Goal: Task Accomplishment & Management: Manage account settings

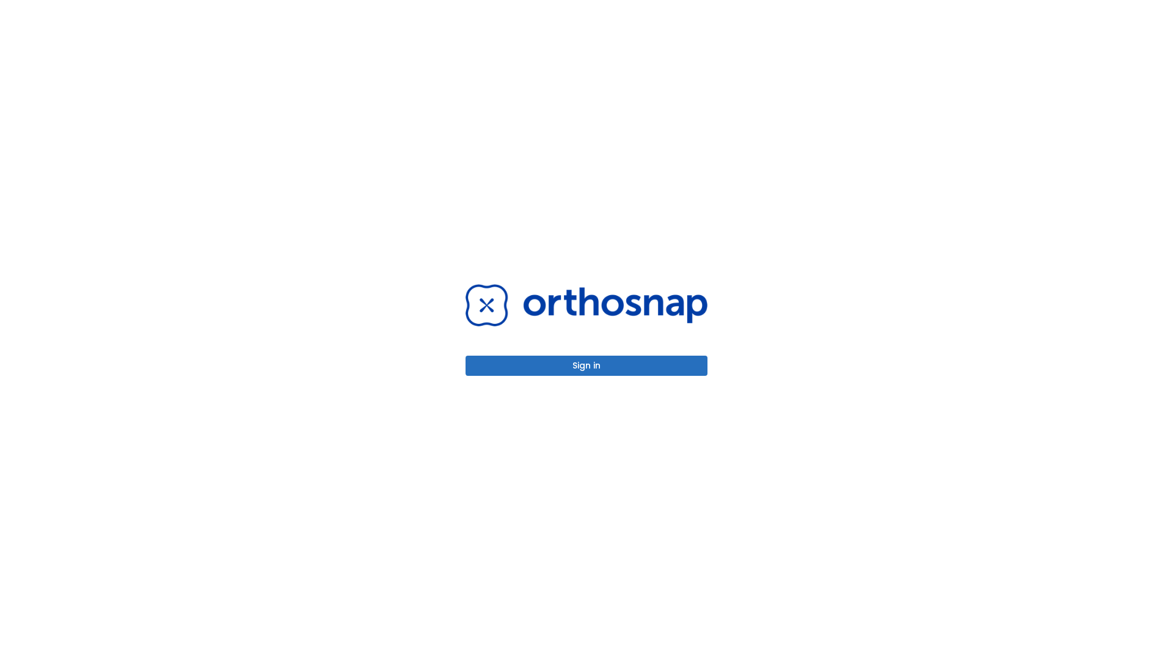
click at [587, 365] on button "Sign in" at bounding box center [587, 366] width 242 height 20
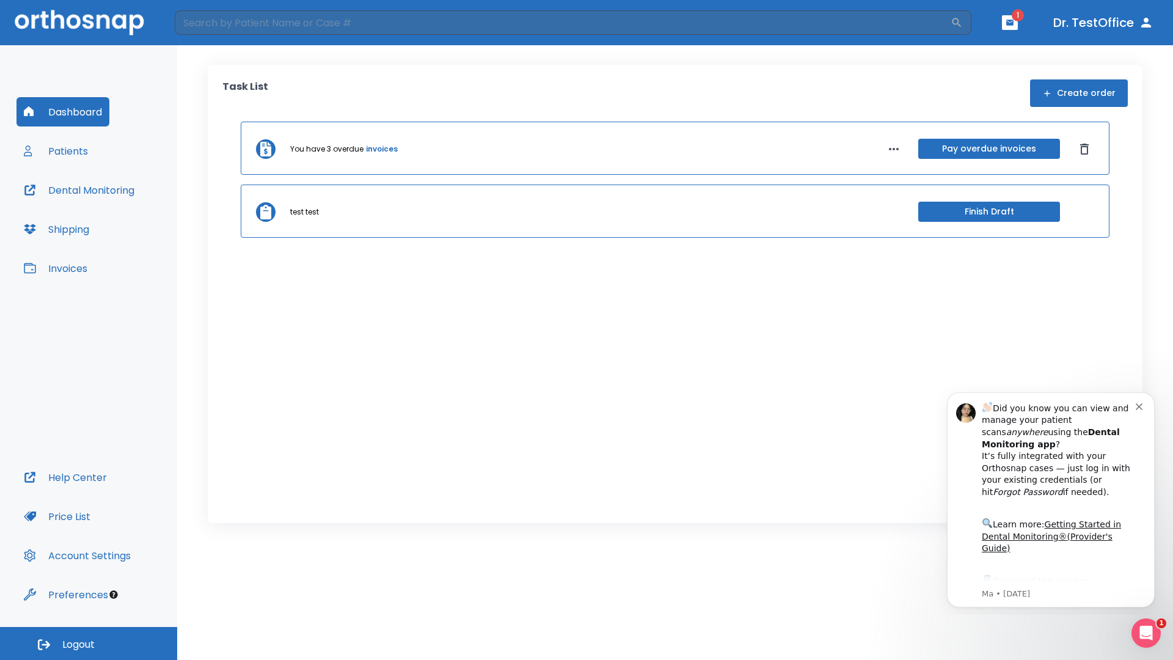
click at [89, 644] on span "Logout" at bounding box center [78, 644] width 32 height 13
